Goal: Task Accomplishment & Management: Complete application form

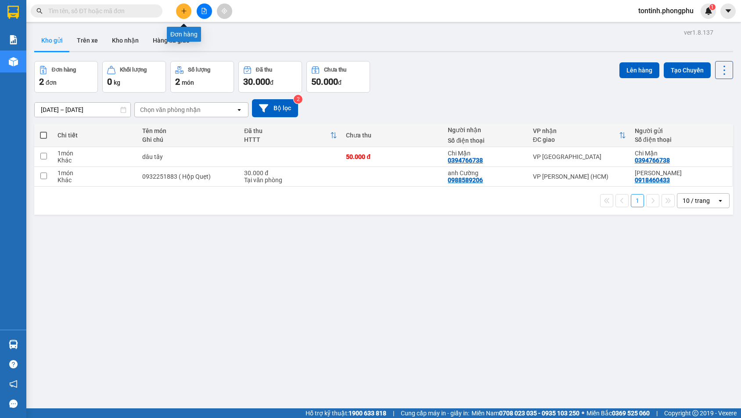
click at [187, 11] on button at bounding box center [183, 11] width 15 height 15
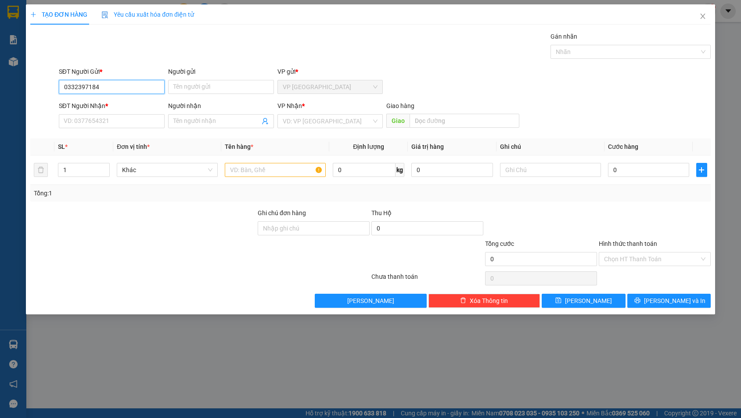
drag, startPoint x: 105, startPoint y: 87, endPoint x: 27, endPoint y: 80, distance: 78.1
click at [27, 80] on div "TẠO ĐƠN HÀNG Yêu cầu xuất hóa đơn điện tử Transit Pickup Surcharge Ids Transit …" at bounding box center [371, 159] width 690 height 310
type input "0332397184"
click at [118, 125] on input "SĐT Người Nhận *" at bounding box center [112, 121] width 106 height 14
paste input "0332397184"
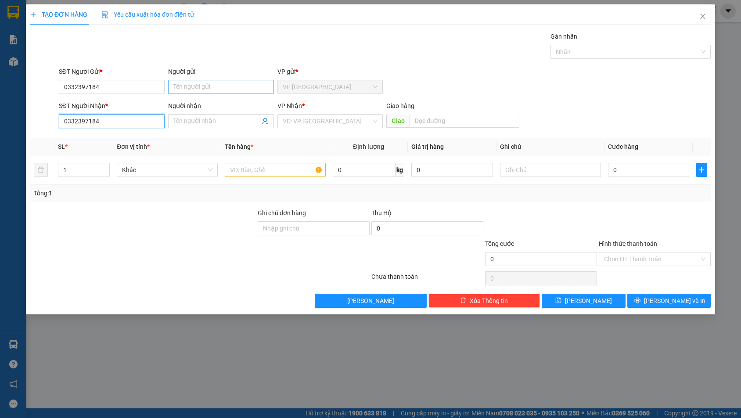
type input "0332397184"
click at [251, 91] on input "Người gửi" at bounding box center [221, 87] width 106 height 14
drag, startPoint x: 217, startPoint y: 87, endPoint x: 91, endPoint y: 101, distance: 126.9
click at [91, 101] on form "SĐT Người Gửi * 0332397184 Người gửi khánh [PERSON_NAME] VP gửi * VP Đà Lạt SĐT…" at bounding box center [370, 99] width 681 height 65
click at [194, 118] on input "Người nhận" at bounding box center [217, 121] width 87 height 10
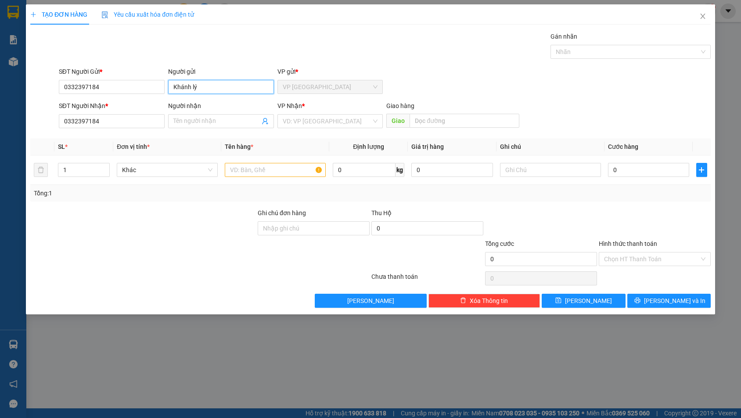
drag, startPoint x: 224, startPoint y: 81, endPoint x: 51, endPoint y: 101, distance: 173.4
click at [51, 101] on form "SĐT Người Gửi * 0332397184 Người gửi [PERSON_NAME] VP gửi * VP [GEOGRAPHIC_DATA…" at bounding box center [370, 99] width 681 height 65
click at [206, 90] on input "Khánh lý" at bounding box center [221, 87] width 106 height 14
drag, startPoint x: 196, startPoint y: 88, endPoint x: 105, endPoint y: 105, distance: 92.9
click at [106, 105] on form "SĐT Người Gửi * 0332397184 Người gửi [PERSON_NAME] ly VP gửi * VP Đà Lạt SĐT Ng…" at bounding box center [370, 99] width 681 height 65
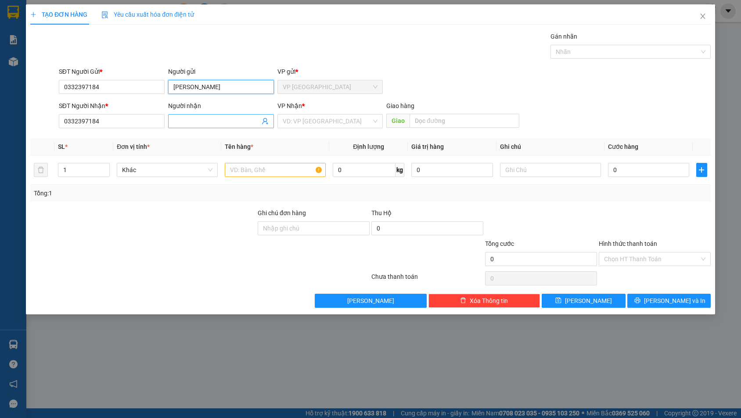
type input "[PERSON_NAME]"
click at [211, 119] on input "Người nhận" at bounding box center [217, 121] width 87 height 10
paste input "[PERSON_NAME]"
type input "[PERSON_NAME]"
click at [334, 119] on input "search" at bounding box center [327, 121] width 89 height 13
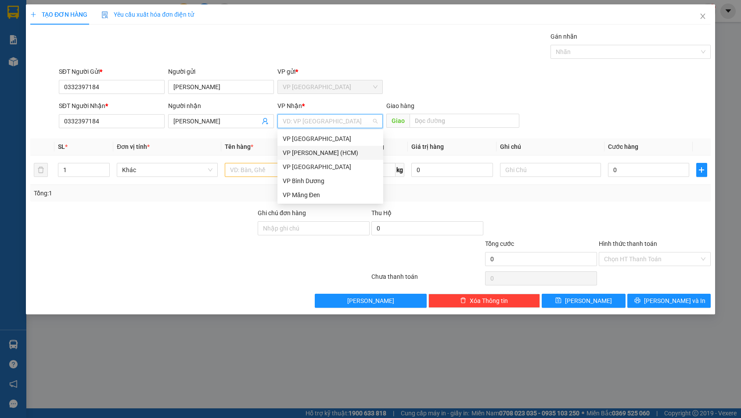
click at [331, 150] on div "VP [PERSON_NAME] (HCM)" at bounding box center [330, 153] width 95 height 10
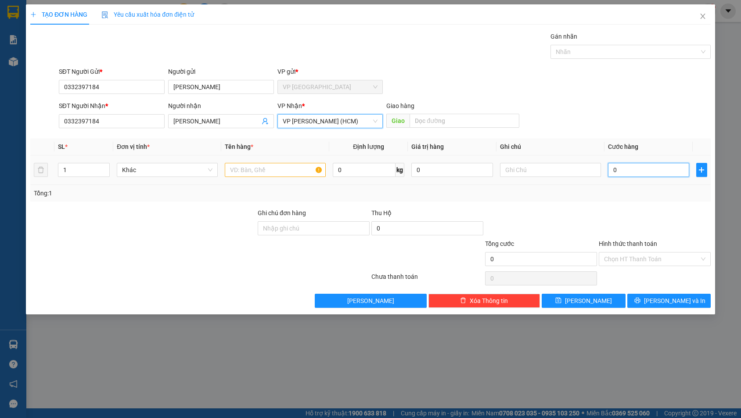
click at [626, 172] on input "0" at bounding box center [648, 170] width 81 height 14
type input "8"
type input "80"
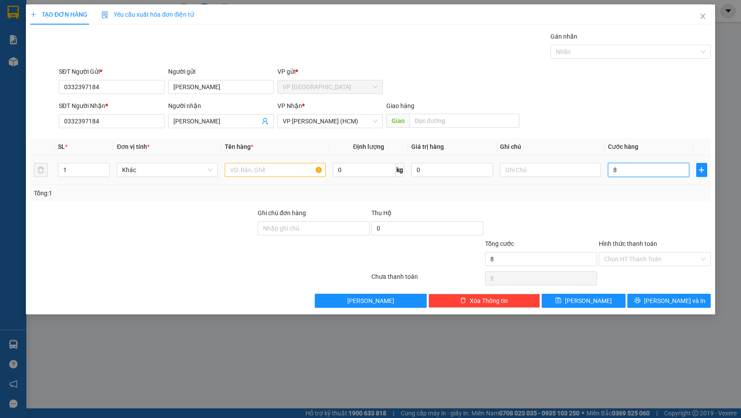
type input "80"
type input "800"
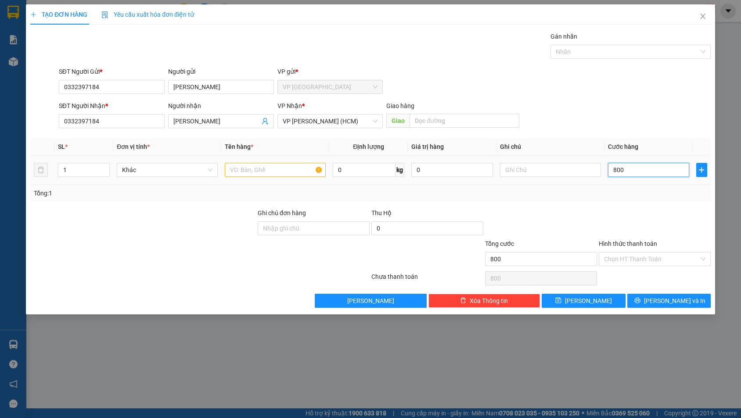
type input "8.000"
type input "80.000"
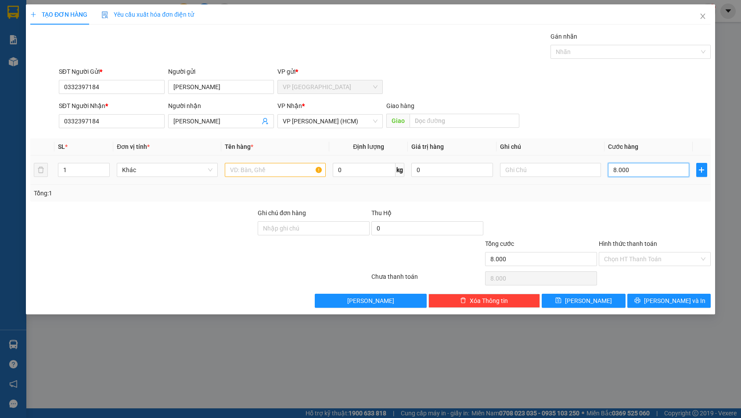
type input "80.000"
click at [604, 211] on div at bounding box center [655, 223] width 114 height 31
click at [649, 257] on input "Hình thức thanh toán" at bounding box center [651, 259] width 95 height 13
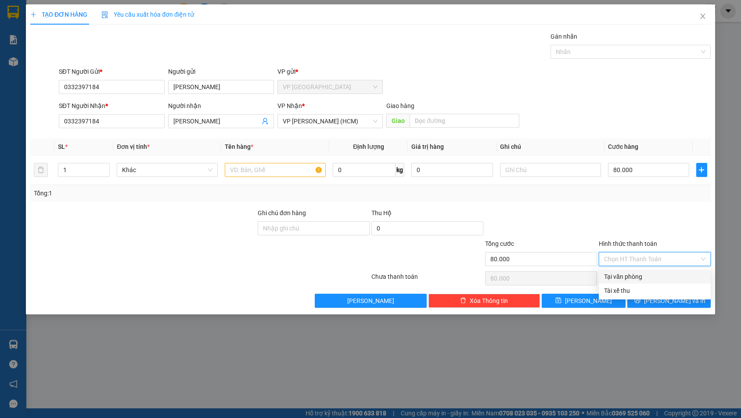
click at [645, 277] on div "Tại văn phòng" at bounding box center [654, 277] width 101 height 10
type input "0"
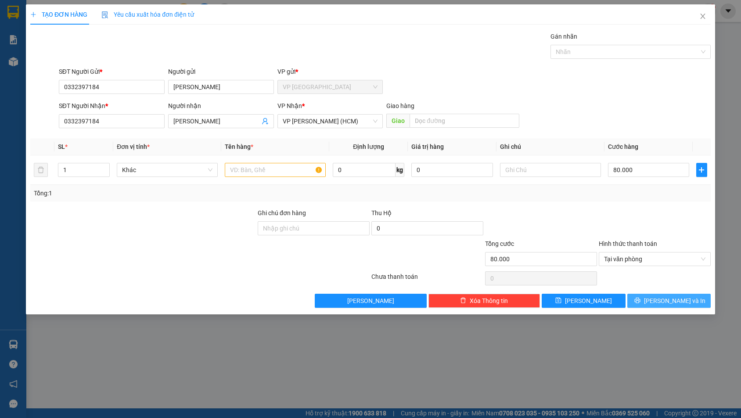
click at [640, 300] on icon "printer" at bounding box center [638, 301] width 6 height 6
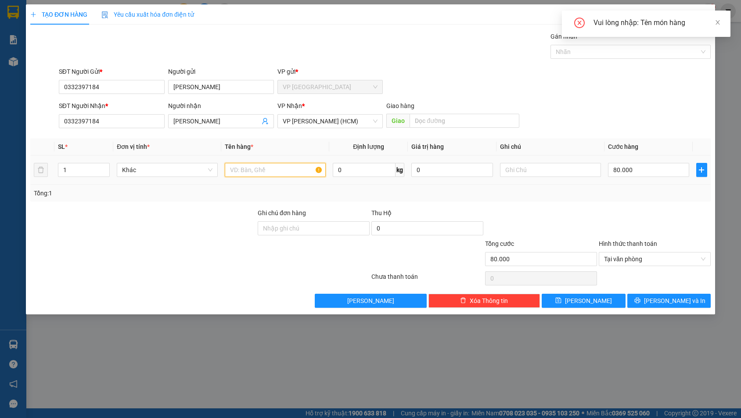
click at [287, 175] on input "text" at bounding box center [275, 170] width 101 height 14
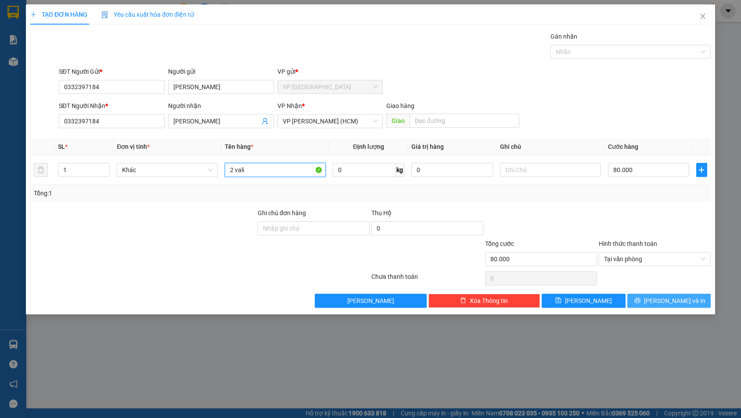
type input "2 vali"
click at [664, 303] on span "[PERSON_NAME] và In" at bounding box center [674, 301] width 61 height 10
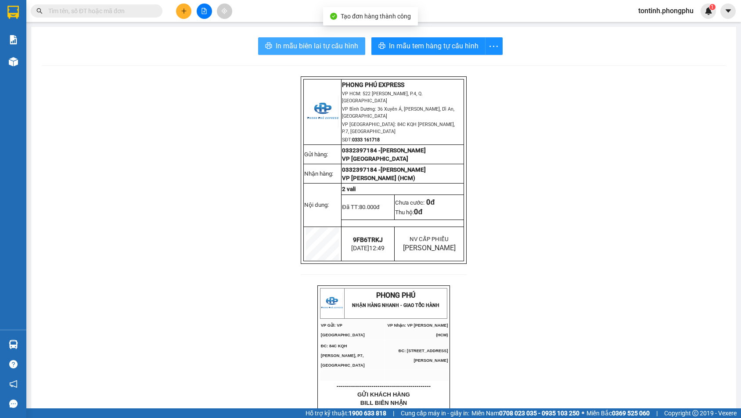
click at [322, 48] on span "In mẫu biên lai tự cấu hình" at bounding box center [317, 45] width 83 height 11
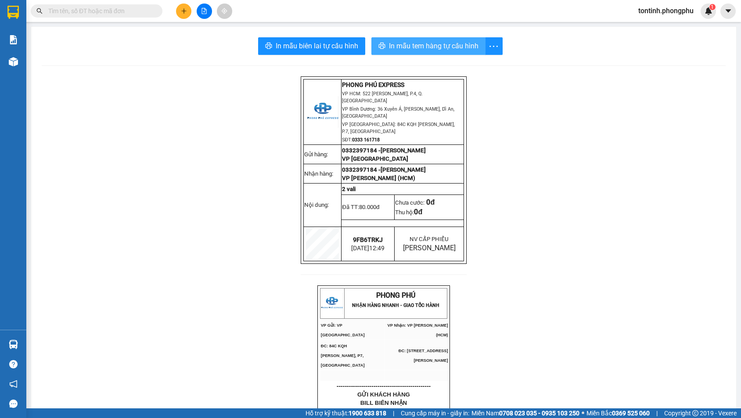
click at [448, 43] on span "In mẫu tem hàng tự cấu hình" at bounding box center [434, 45] width 90 height 11
